Goal: Task Accomplishment & Management: Manage account settings

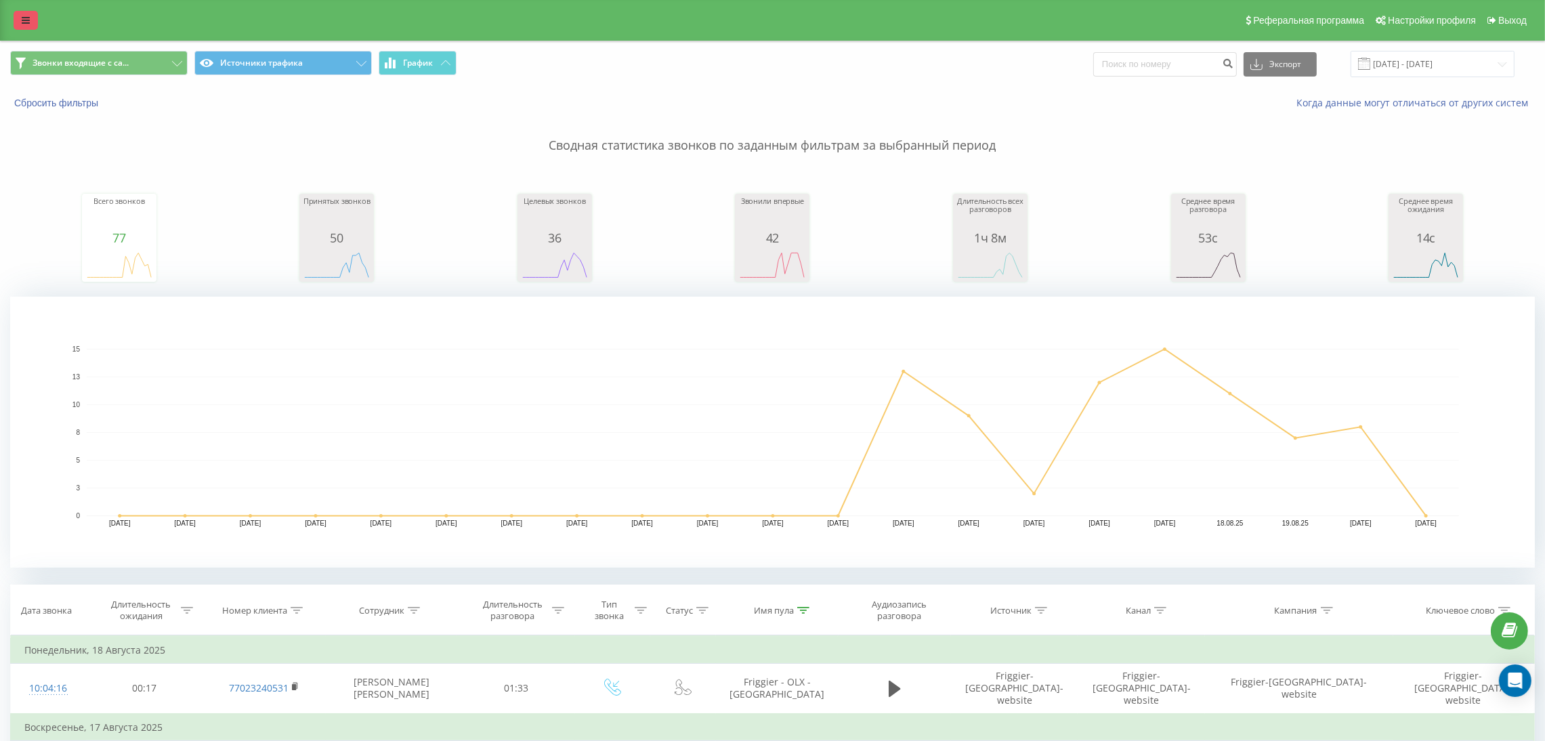
click at [18, 14] on link at bounding box center [26, 20] width 24 height 19
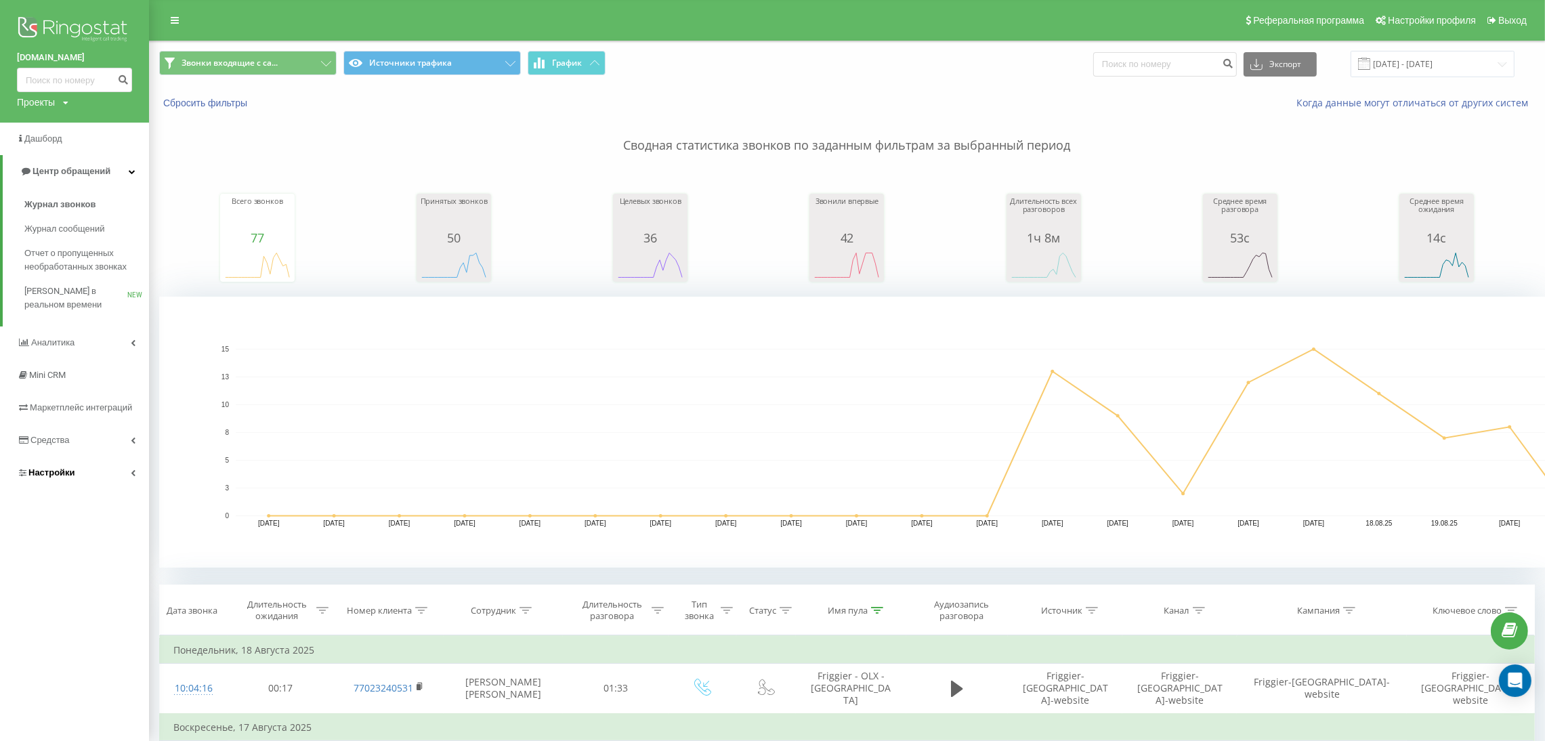
click at [105, 467] on link "Настройки" at bounding box center [74, 472] width 149 height 33
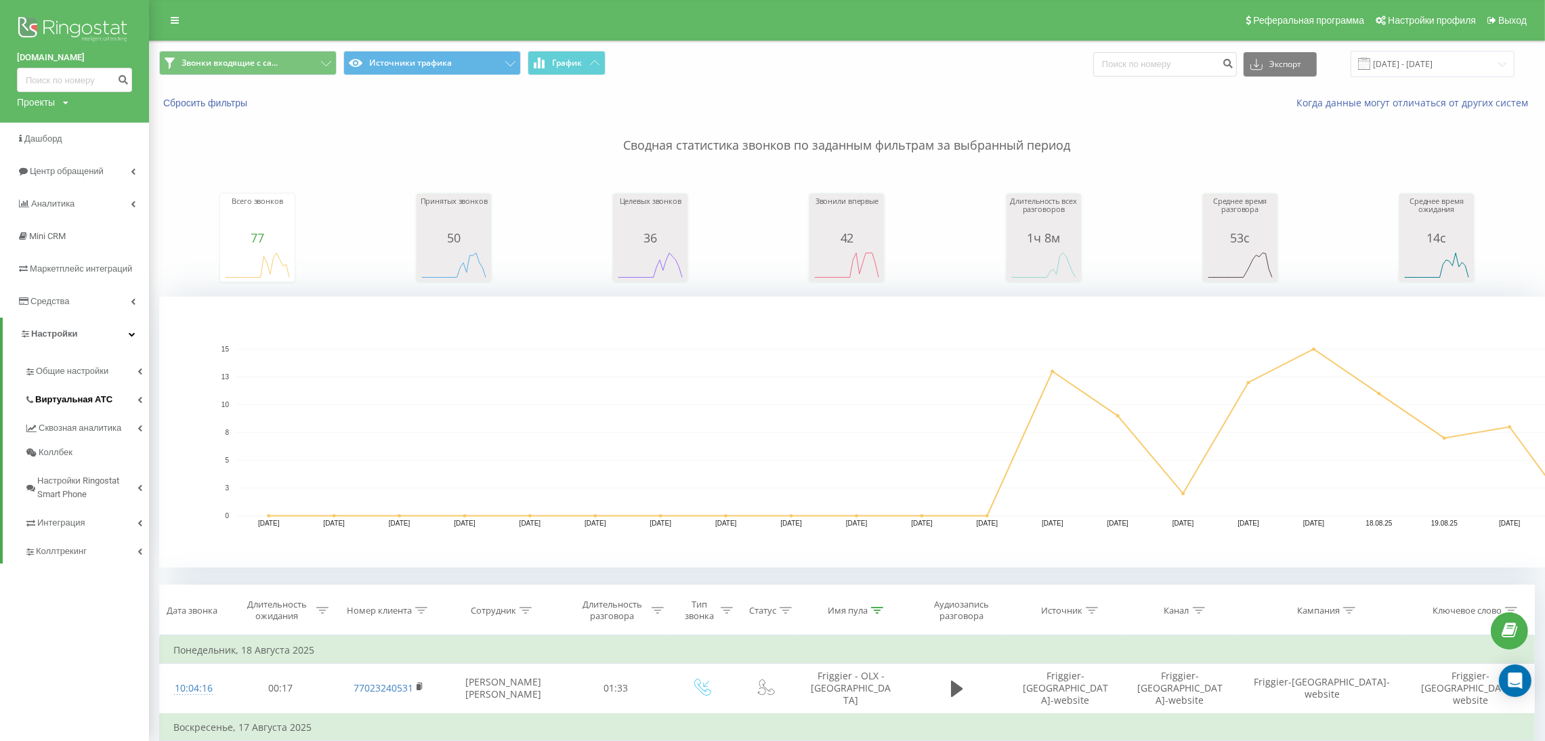
click at [123, 391] on link "Виртуальная АТС" at bounding box center [86, 397] width 125 height 28
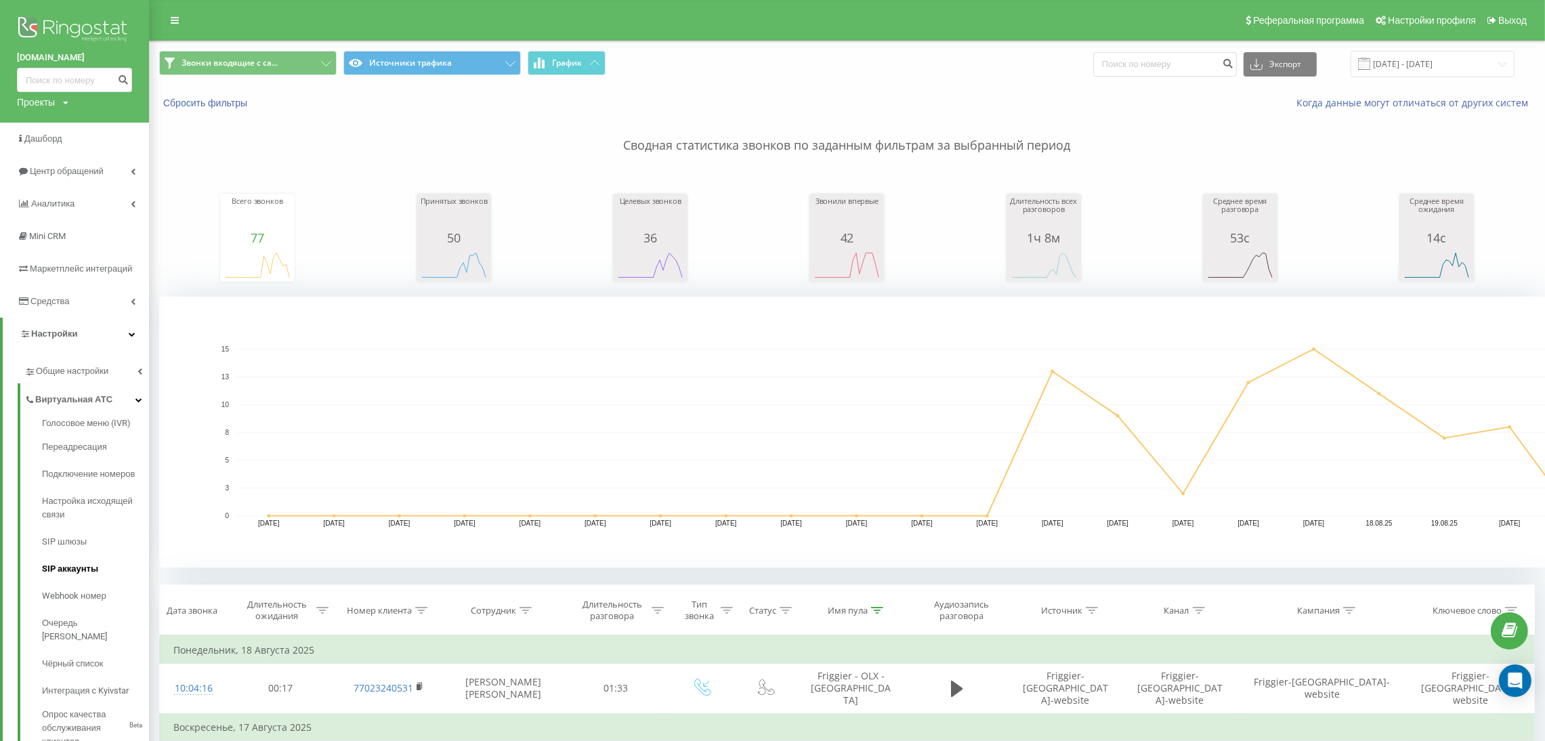
click at [60, 568] on span "SIP аккаунты" at bounding box center [70, 569] width 56 height 14
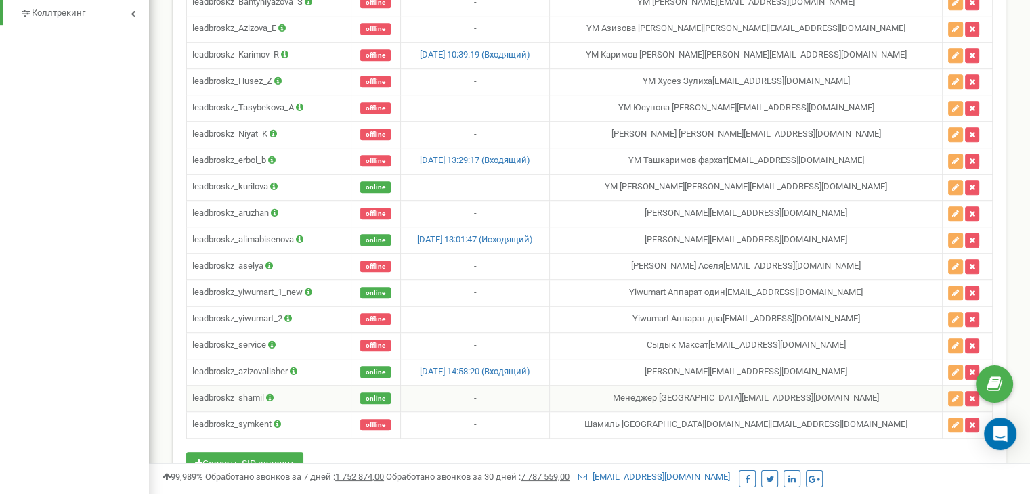
scroll to position [864, 0]
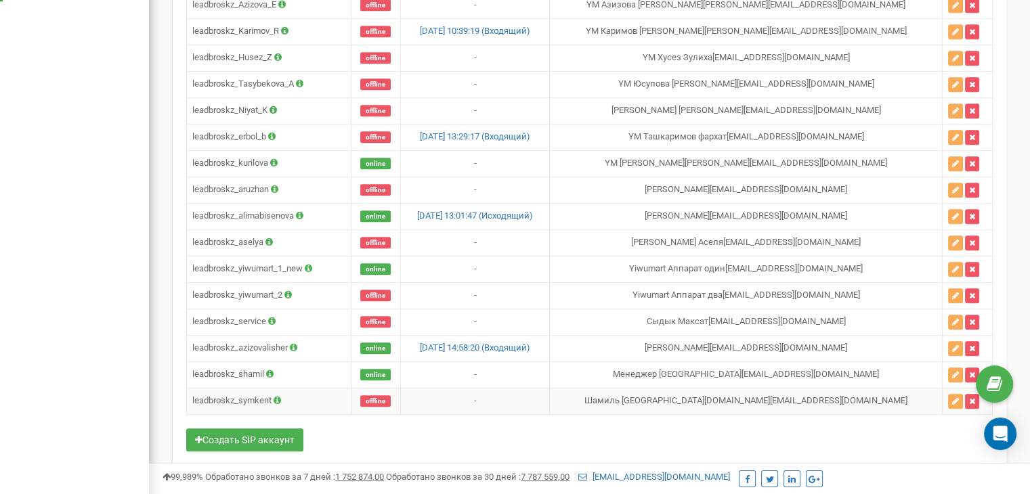
drag, startPoint x: 864, startPoint y: 382, endPoint x: 649, endPoint y: 376, distance: 215.4
click at [649, 388] on td "Шамиль Астана [DOMAIN_NAME][EMAIL_ADDRESS][DOMAIN_NAME]" at bounding box center [746, 401] width 393 height 26
click at [696, 392] on td "Шамиль Астана [DOMAIN_NAME][EMAIL_ADDRESS][DOMAIN_NAME]" at bounding box center [746, 401] width 393 height 26
click at [755, 388] on td "Шамиль Астана [DOMAIN_NAME][EMAIL_ADDRESS][DOMAIN_NAME]" at bounding box center [746, 401] width 393 height 26
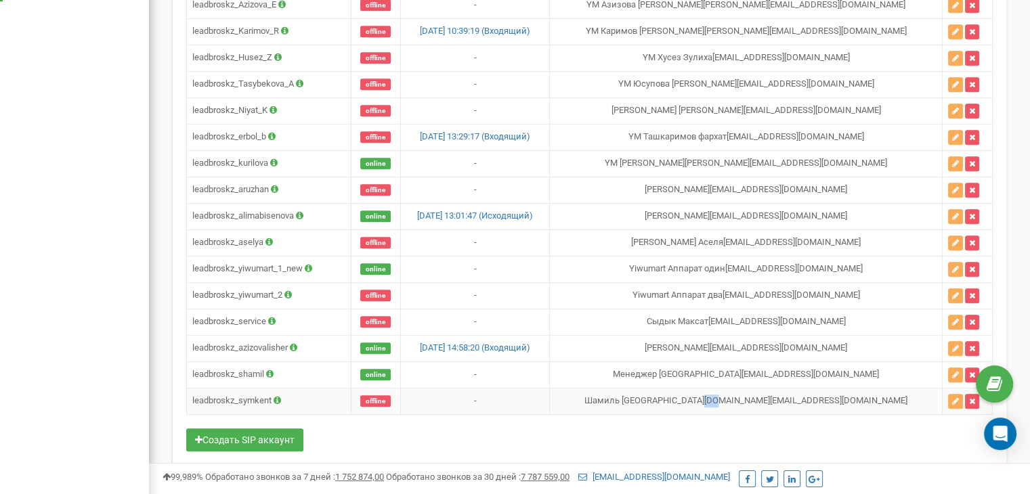
click at [755, 388] on td "Шамиль Астана [DOMAIN_NAME][EMAIL_ADDRESS][DOMAIN_NAME]" at bounding box center [746, 401] width 393 height 26
click at [833, 388] on td "Шамиль Астана [DOMAIN_NAME][EMAIL_ADDRESS][DOMAIN_NAME]" at bounding box center [746, 401] width 393 height 26
click at [952, 371] on icon "button" at bounding box center [955, 375] width 7 height 8
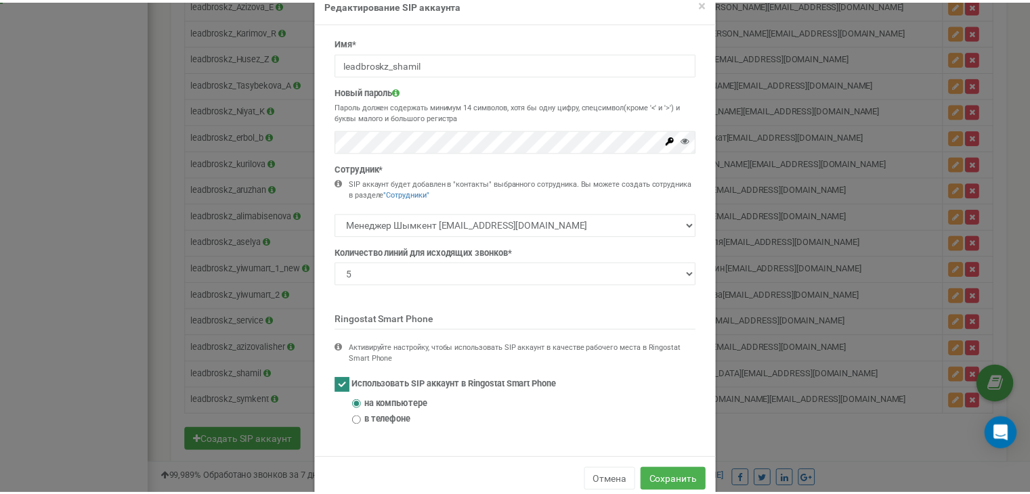
scroll to position [60, 0]
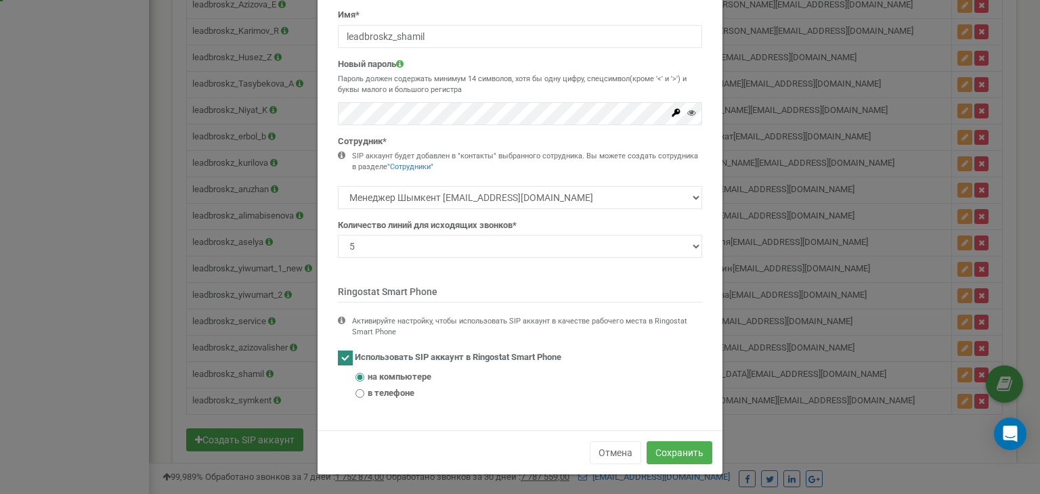
click at [852, 440] on div "× Close Редактирование SIP аккаунта Имя* leadbroskz_shamil Новый пароль Пароль …" at bounding box center [520, 247] width 1040 height 494
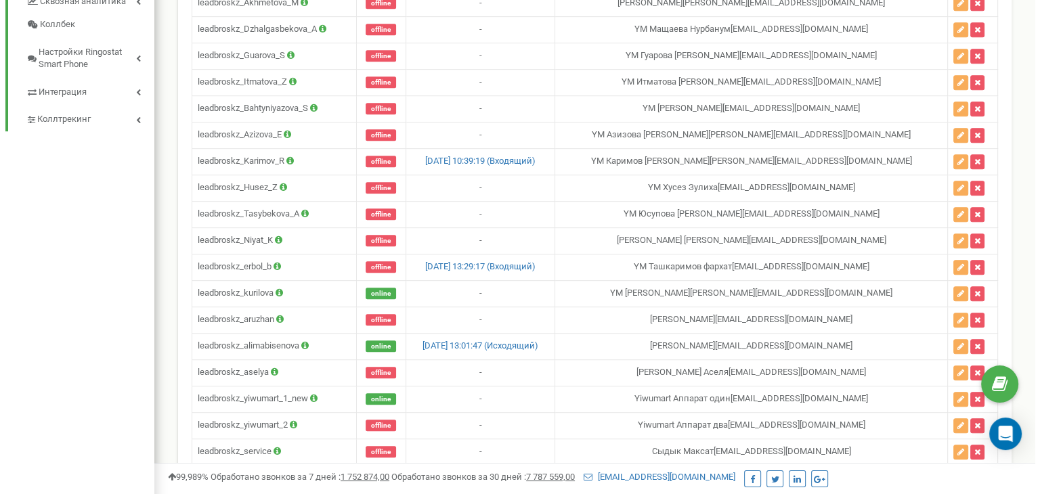
scroll to position [864, 0]
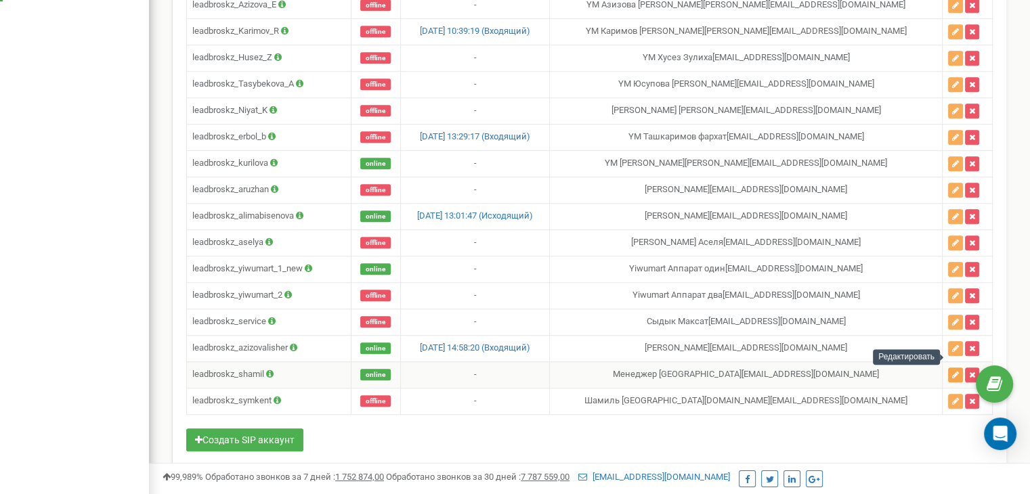
click at [952, 371] on icon "button" at bounding box center [955, 375] width 7 height 8
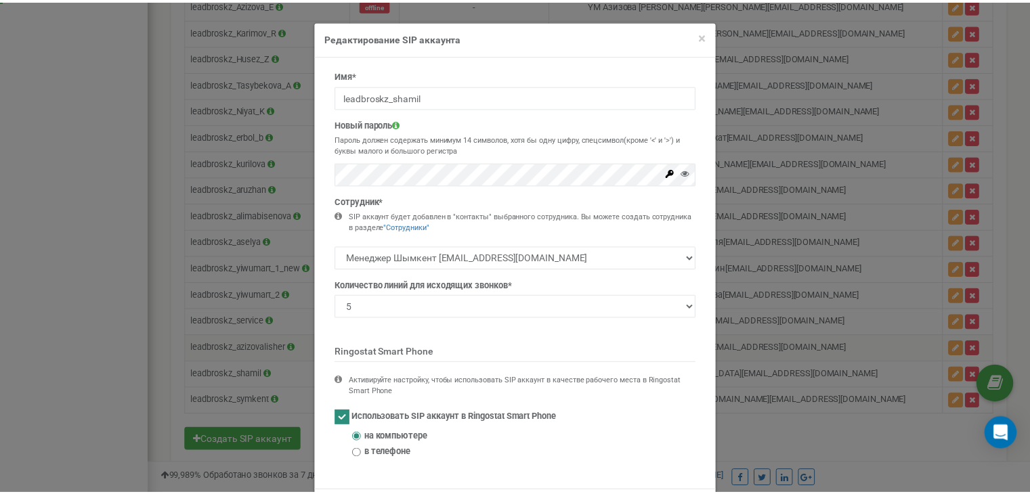
scroll to position [60, 0]
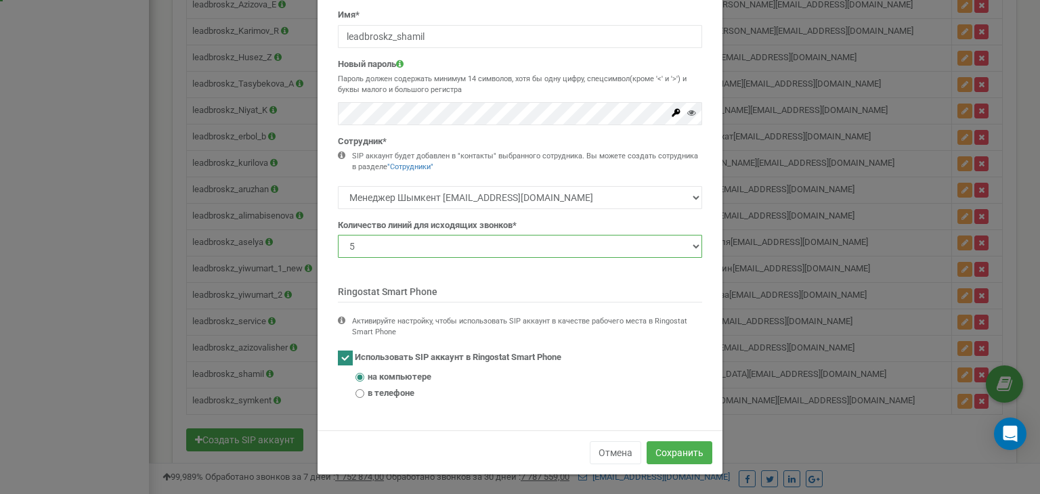
click at [647, 238] on select "1 2 3 4 5 10 20 50 100" at bounding box center [520, 246] width 364 height 23
click at [563, 319] on div "Активируйте настройку, чтобы использовать SIP аккаунт в качестве рабочего места…" at bounding box center [527, 326] width 350 height 21
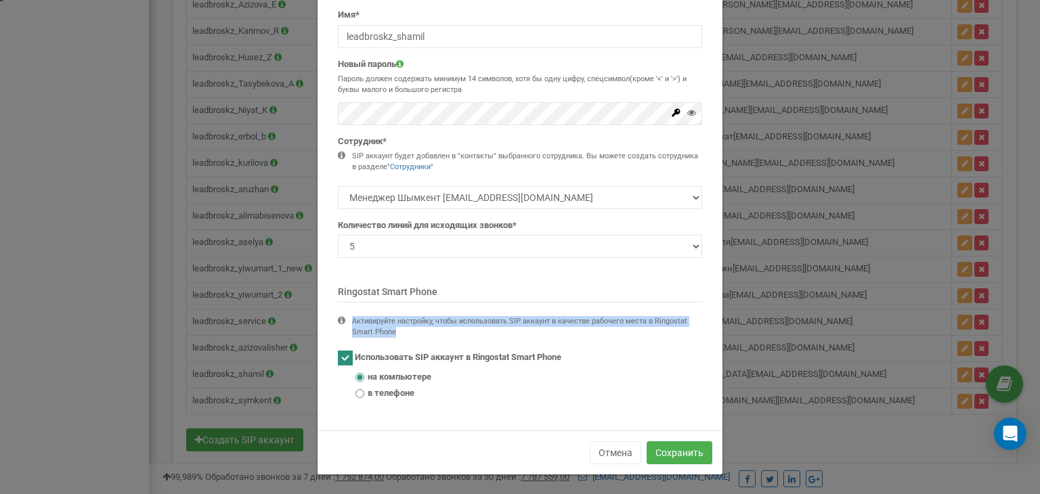
click at [563, 319] on div "Активируйте настройку, чтобы использовать SIP аккаунт в качестве рабочего места…" at bounding box center [527, 326] width 350 height 21
click at [559, 305] on div "Имя* leadbroskz_shamil Новый пароль Пароль должен содержать минимум 14 символов…" at bounding box center [520, 210] width 385 height 402
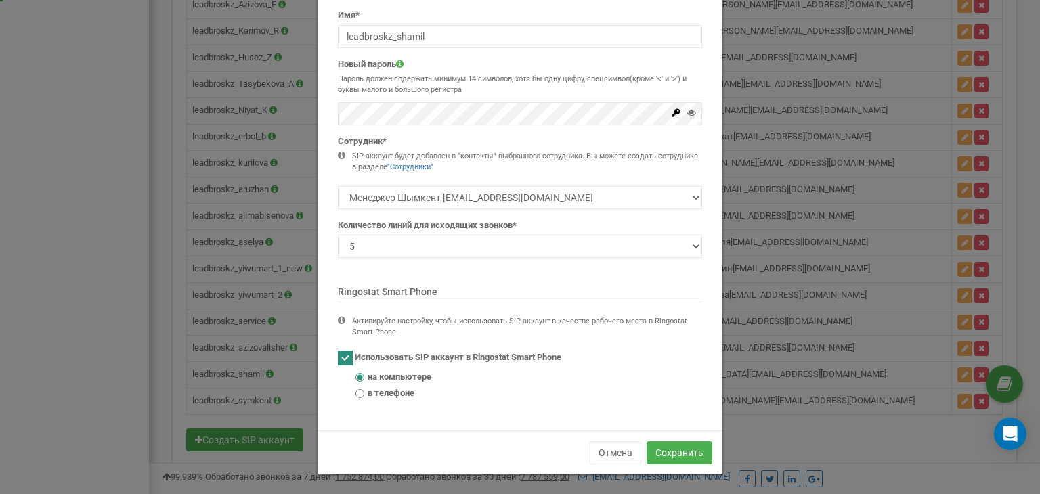
click at [573, 378] on label "на компьютере" at bounding box center [529, 377] width 347 height 13
click at [364, 378] on input "на компьютере" at bounding box center [360, 377] width 9 height 9
click at [443, 315] on div "Имя* leadbroskz_shamil Новый пароль Пароль должен содержать минимум 14 символов…" at bounding box center [520, 210] width 385 height 402
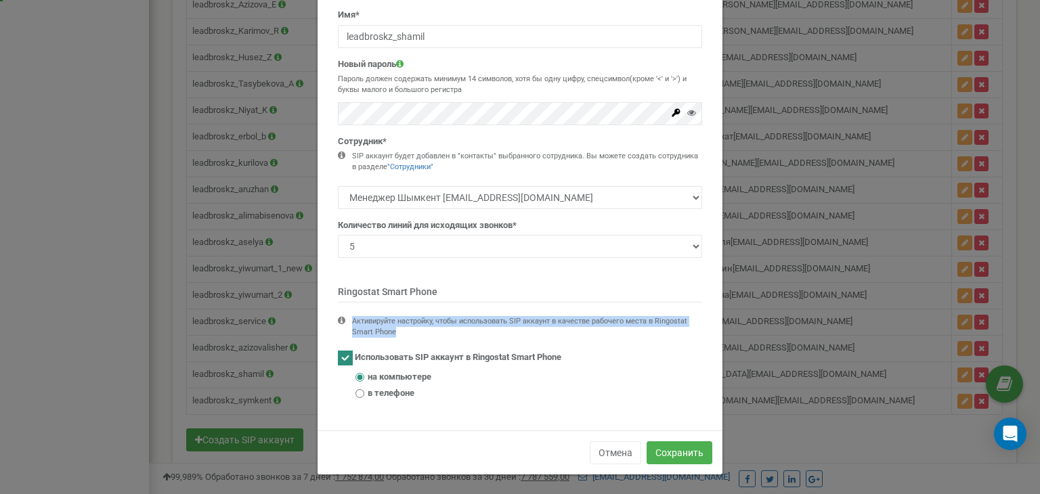
click at [443, 315] on div "Имя* leadbroskz_shamil Новый пароль Пароль должен содержать минимум 14 символов…" at bounding box center [520, 210] width 385 height 402
click at [435, 346] on div "Активируйте настройку, чтобы использовать SIP аккаунт в качестве рабочего места…" at bounding box center [520, 333] width 364 height 35
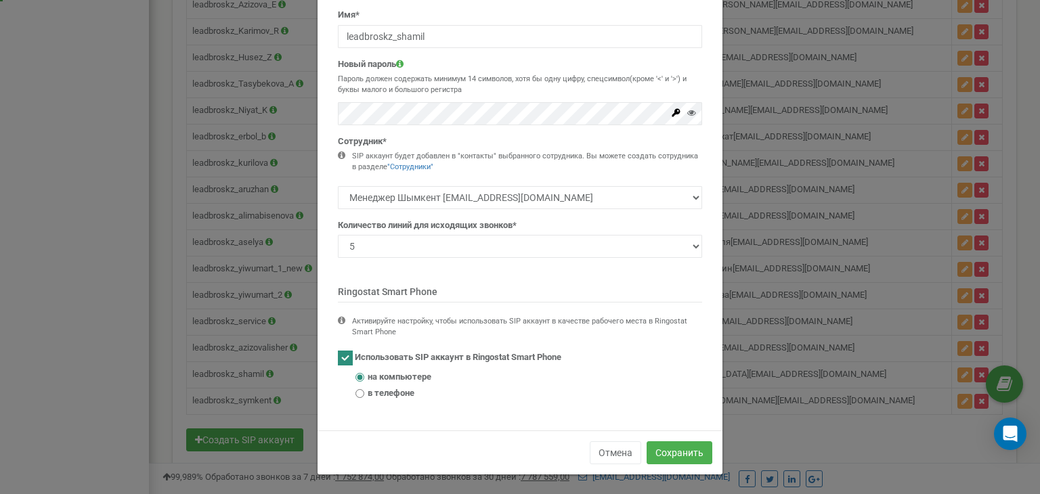
click at [218, 325] on div "× Close Редактирование SIP аккаунта Имя* leadbroskz_shamil Новый пароль Пароль …" at bounding box center [520, 247] width 1040 height 494
